Goal: Entertainment & Leisure: Consume media (video, audio)

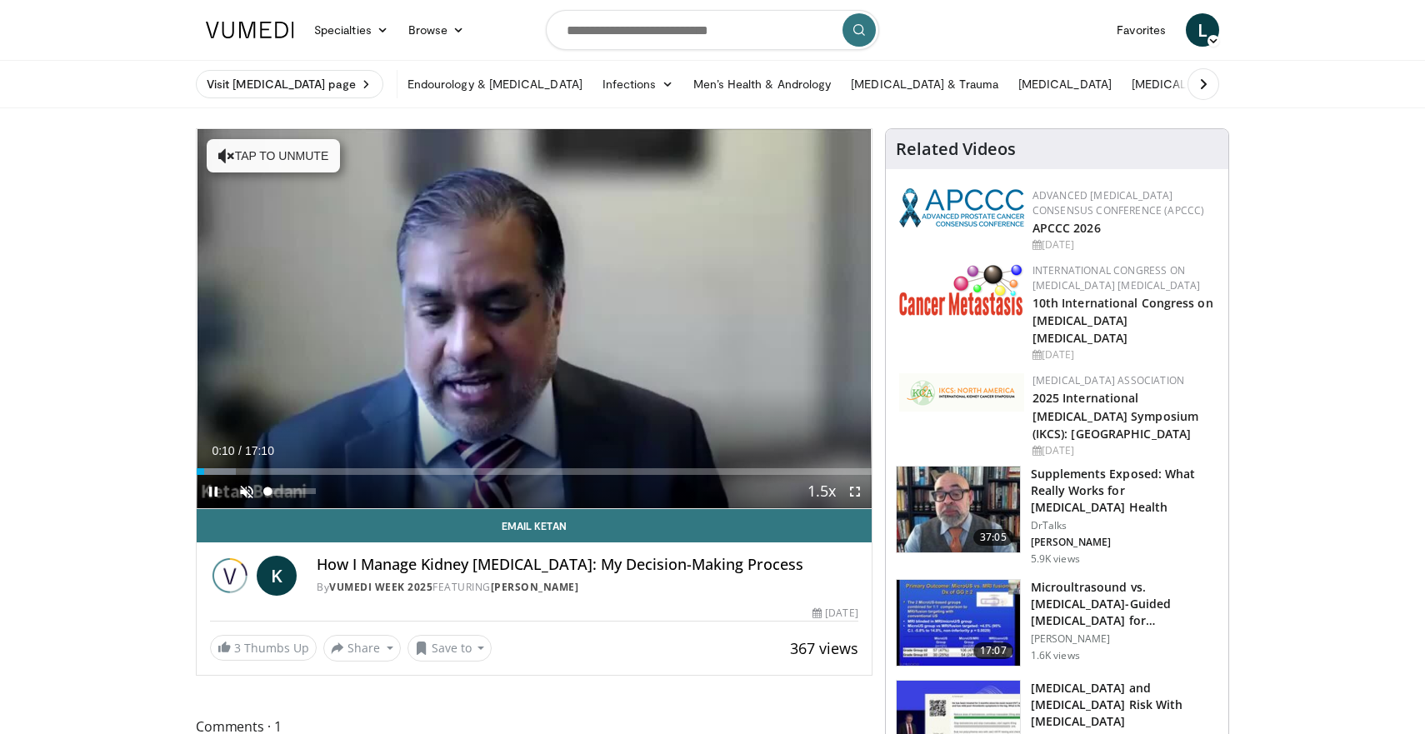
click at [251, 493] on span "Video Player" at bounding box center [246, 491] width 33 height 33
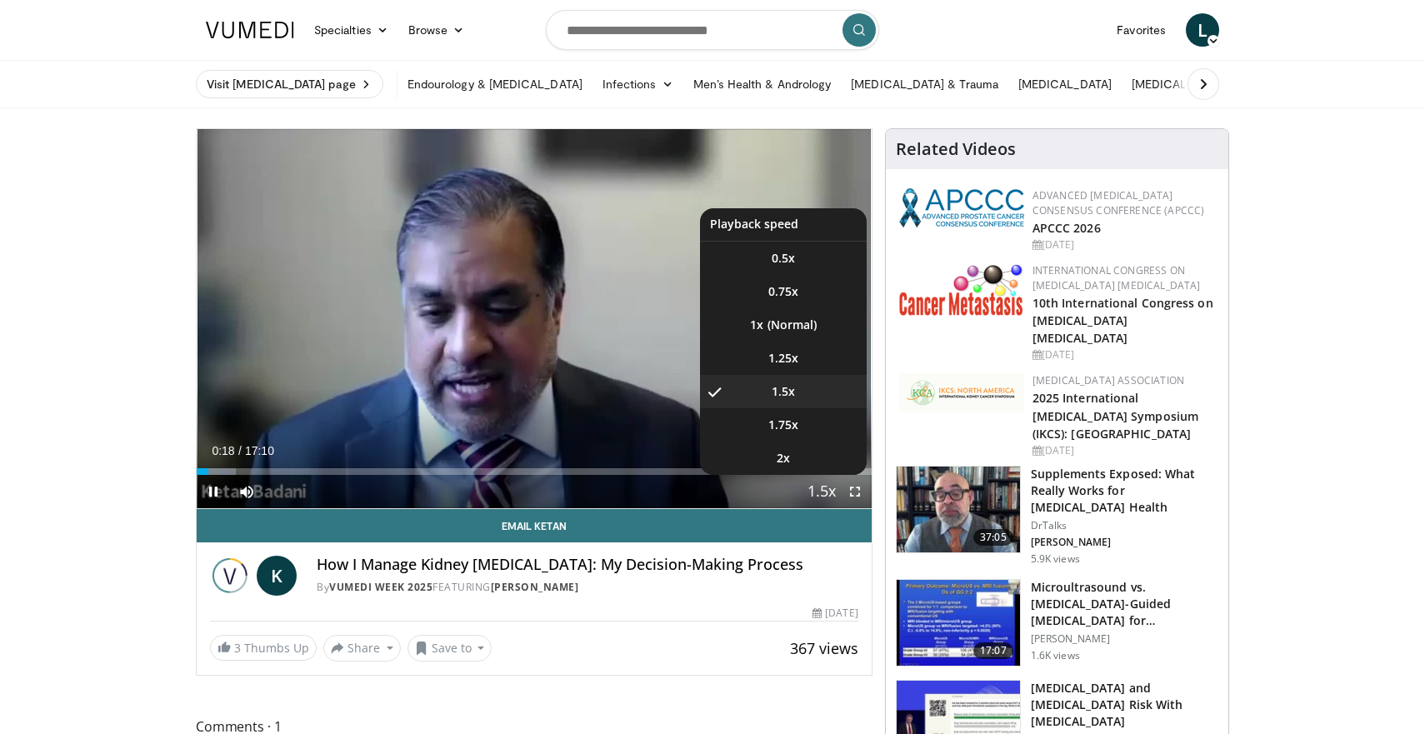
click at [812, 487] on span "Video Player" at bounding box center [821, 492] width 23 height 33
click at [788, 332] on li "1x" at bounding box center [783, 324] width 167 height 33
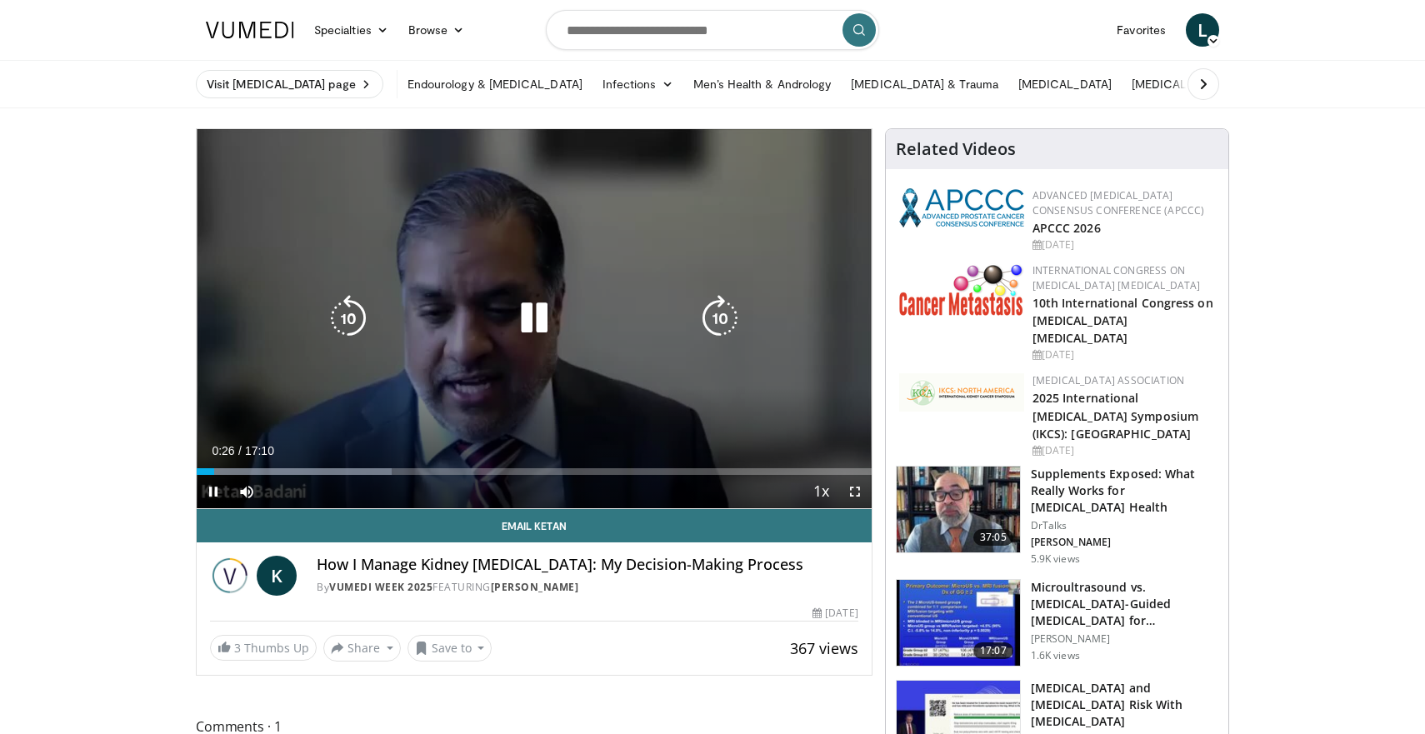
click at [400, 422] on div "10 seconds Tap to unmute" at bounding box center [534, 318] width 675 height 379
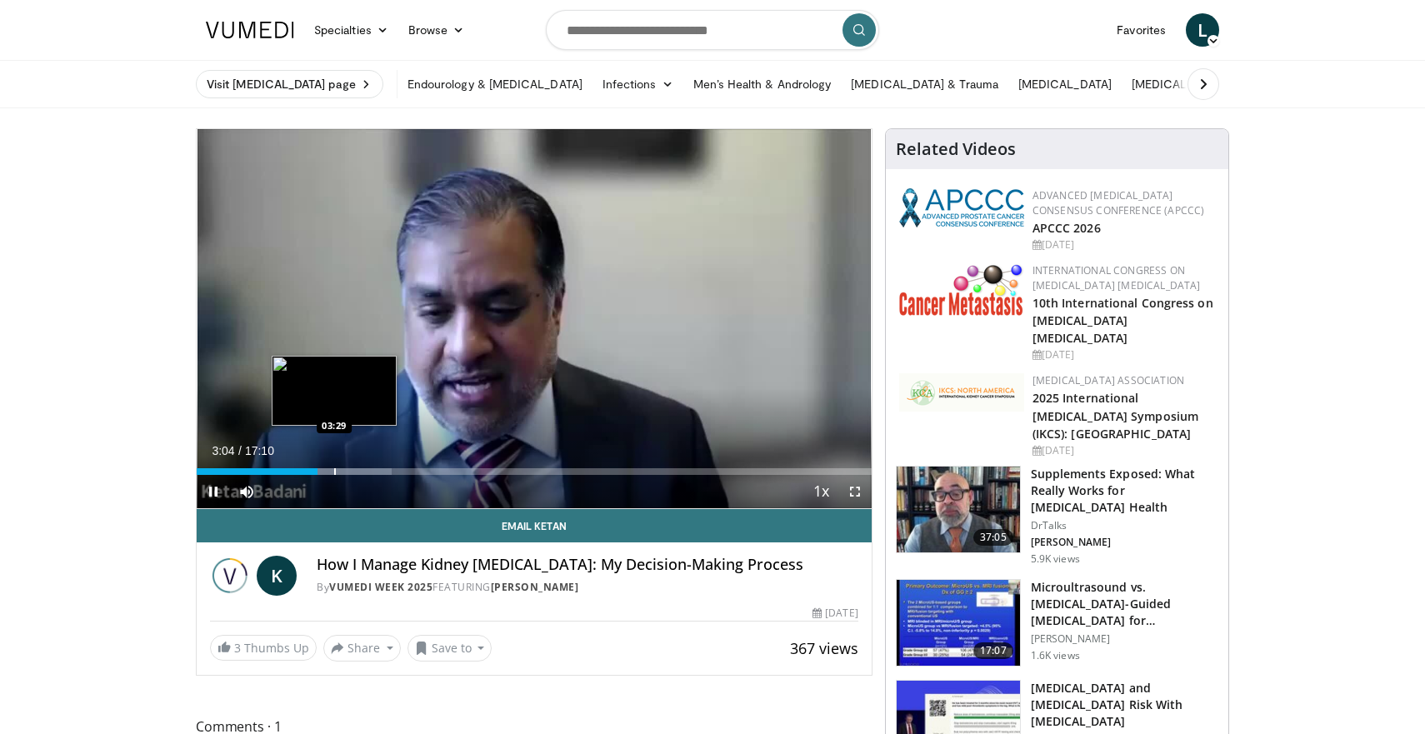
click at [334, 468] on div "Progress Bar" at bounding box center [335, 471] width 2 height 7
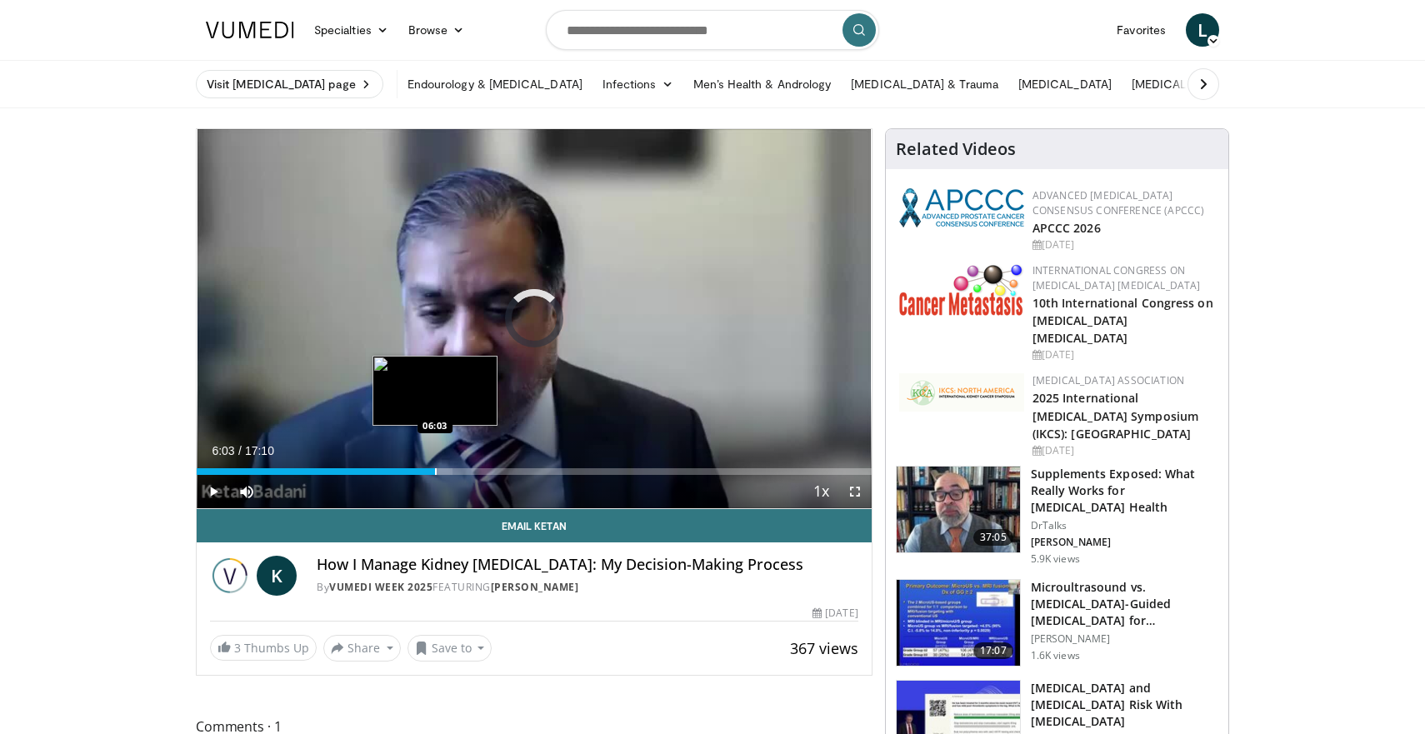
click at [435, 470] on div "Progress Bar" at bounding box center [436, 471] width 2 height 7
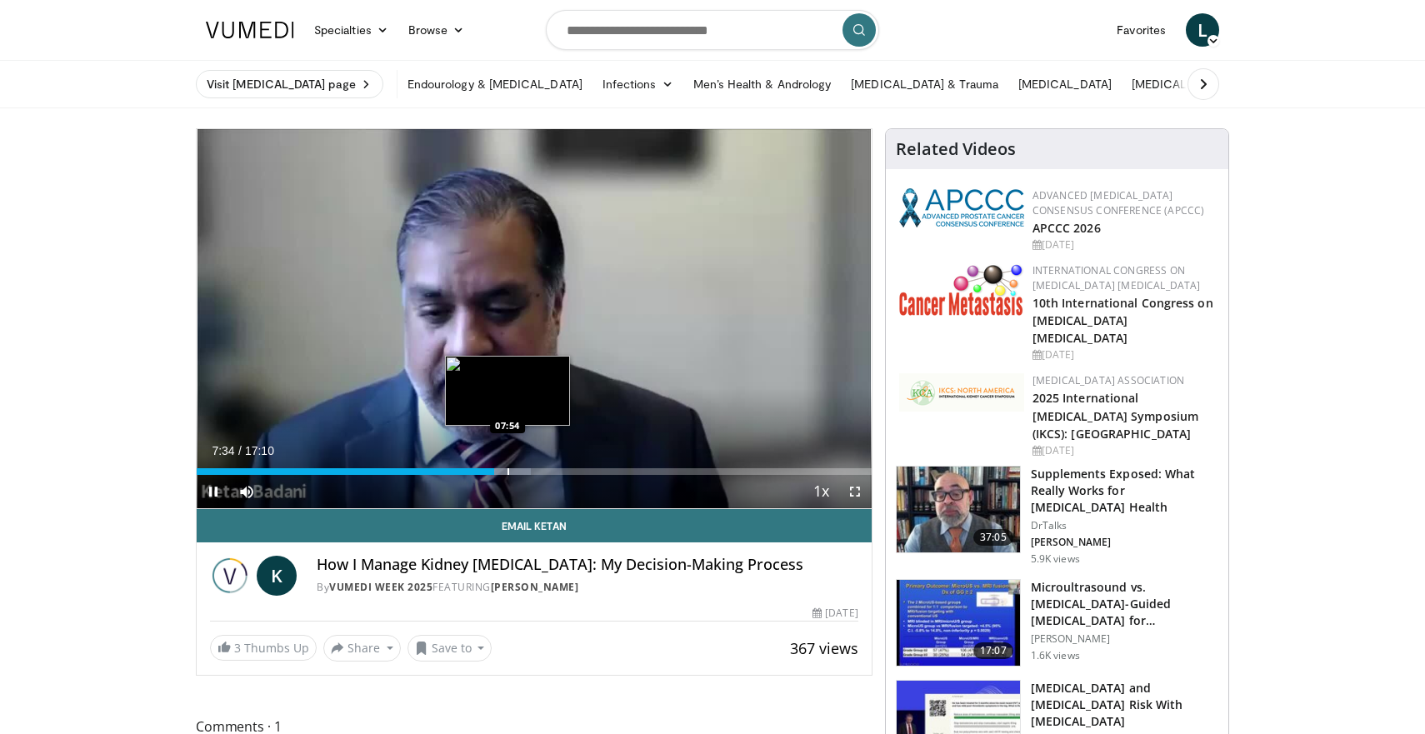
click at [507, 471] on div "Progress Bar" at bounding box center [508, 471] width 2 height 7
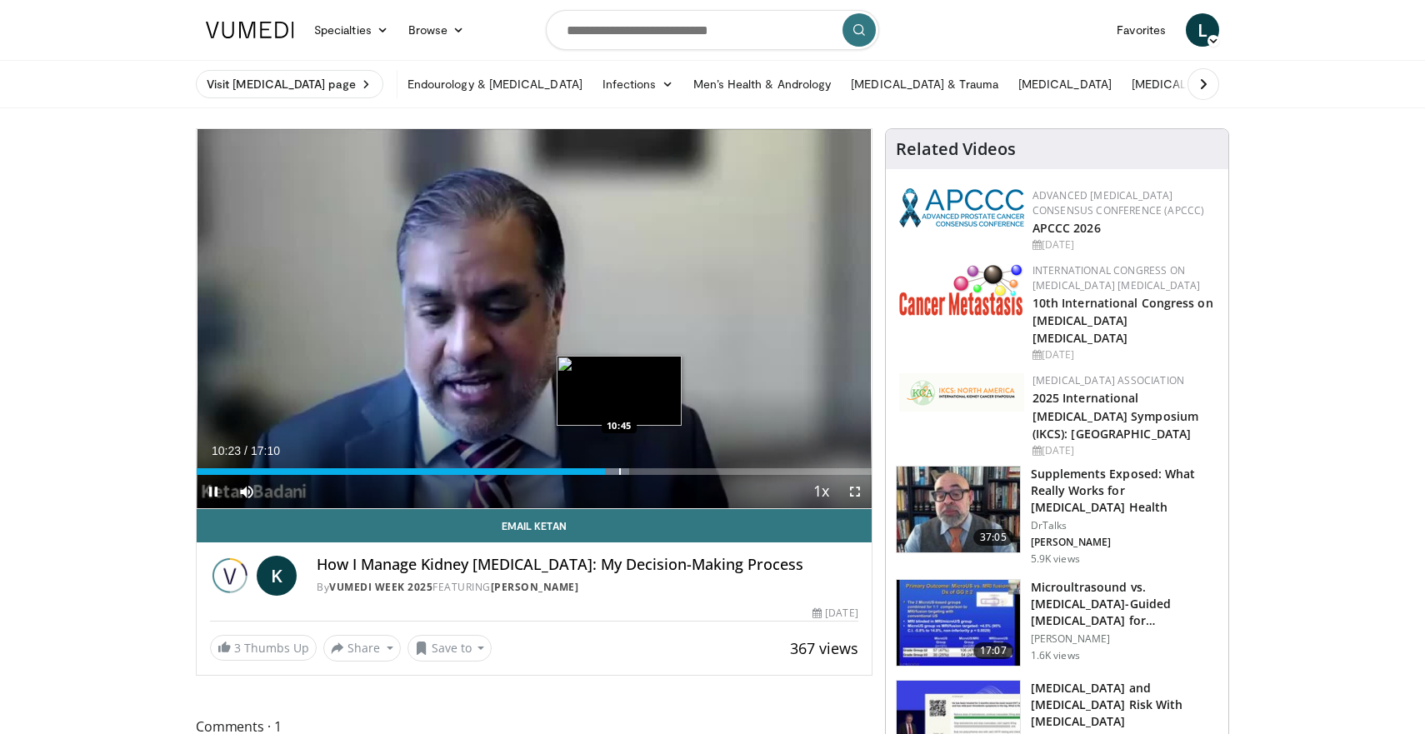
click at [619, 468] on div "Progress Bar" at bounding box center [620, 471] width 2 height 7
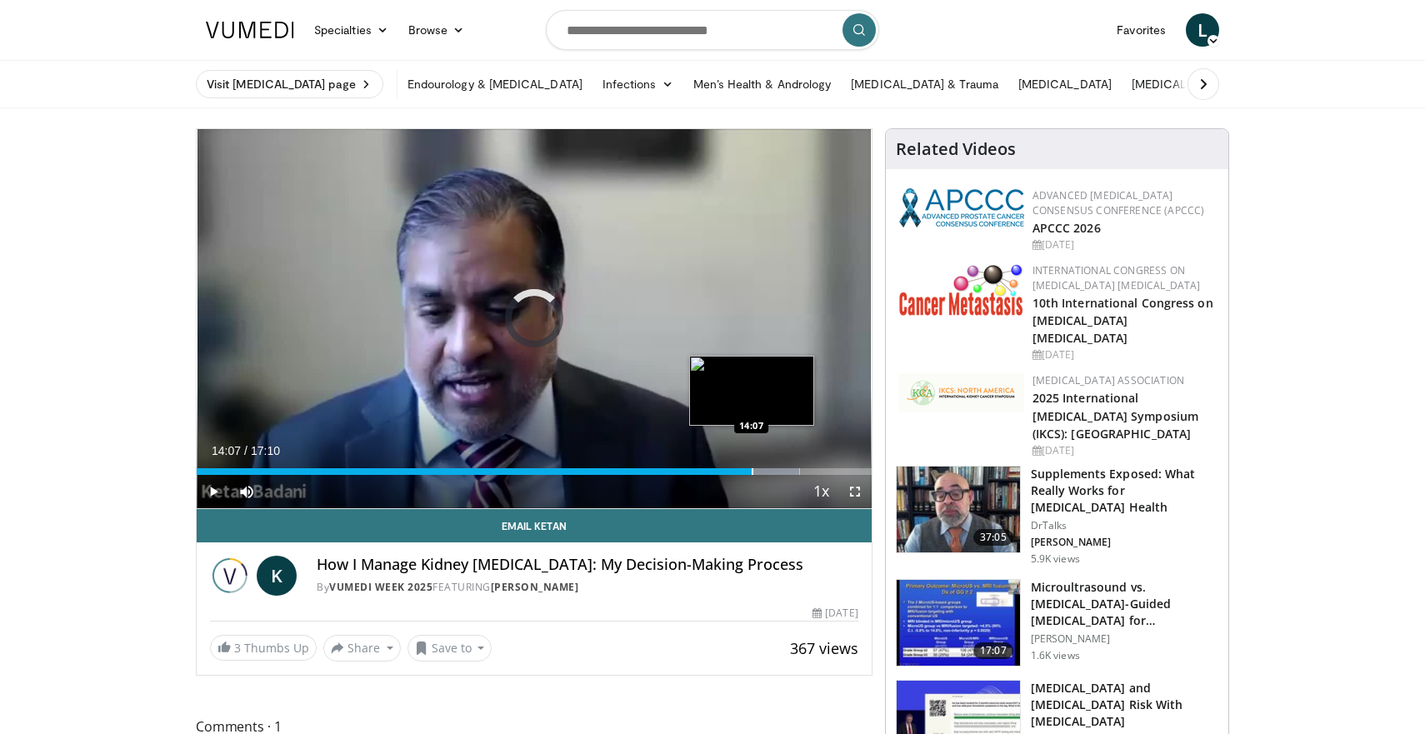
click at [752, 468] on div "Progress Bar" at bounding box center [753, 471] width 2 height 7
click at [791, 470] on div "Progress Bar" at bounding box center [792, 471] width 2 height 7
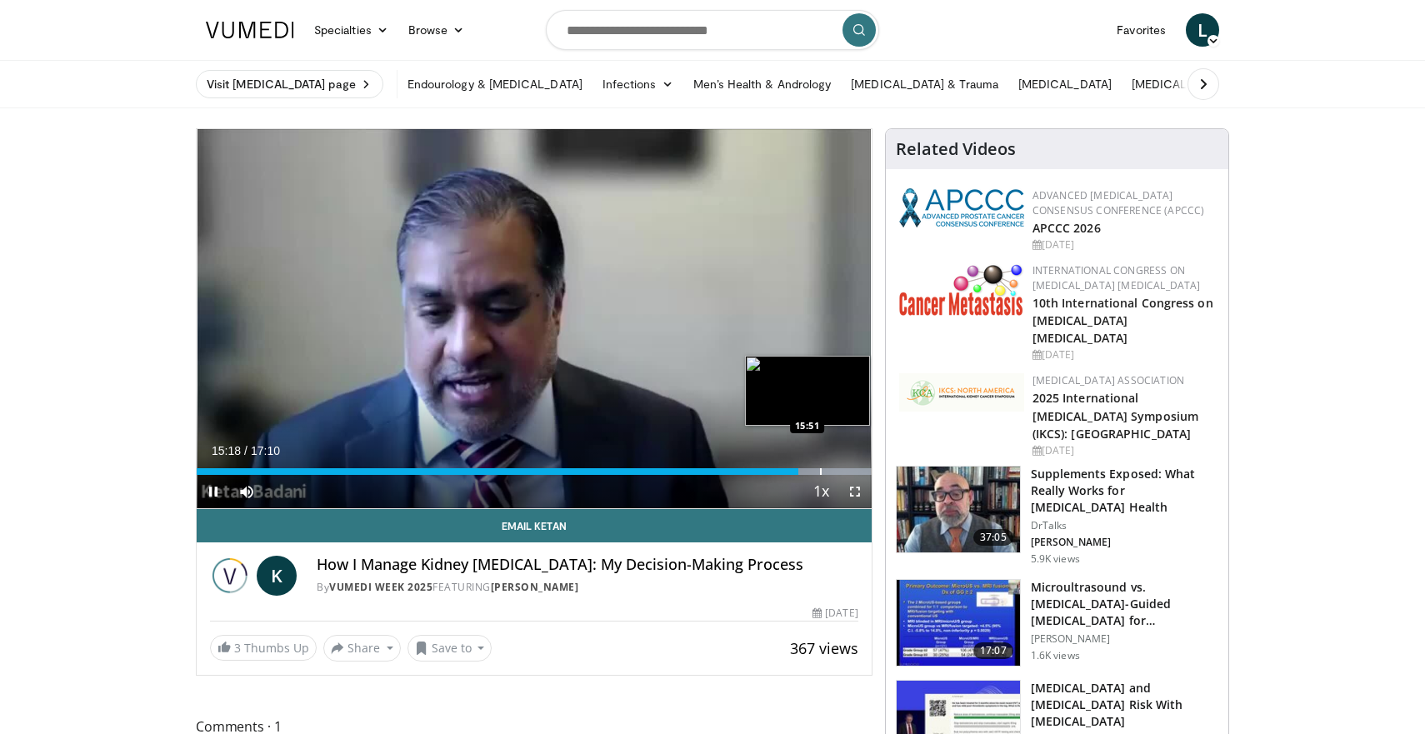
click at [820, 467] on div "Loaded : 99.98% 15:18 15:51" at bounding box center [534, 467] width 675 height 16
